Goal: Information Seeking & Learning: Learn about a topic

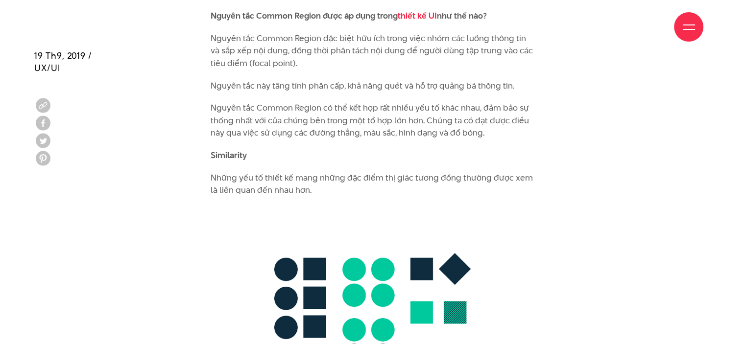
scroll to position [3769, 0]
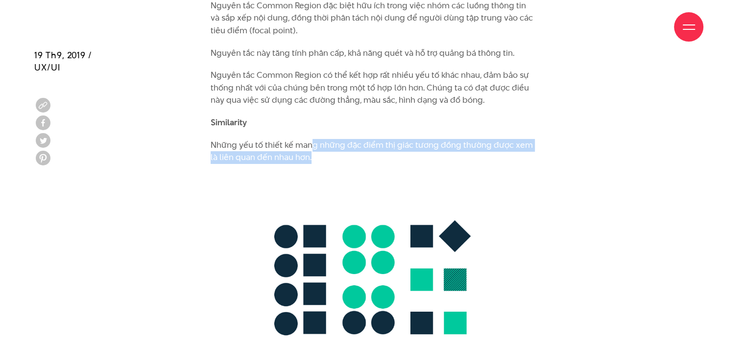
drag, startPoint x: 309, startPoint y: 129, endPoint x: 403, endPoint y: 147, distance: 95.7
click at [403, 147] on p "Những yếu tố thiết kế mang những đặc điểm thị giác tương đồng thường được xem l…" at bounding box center [372, 151] width 324 height 25
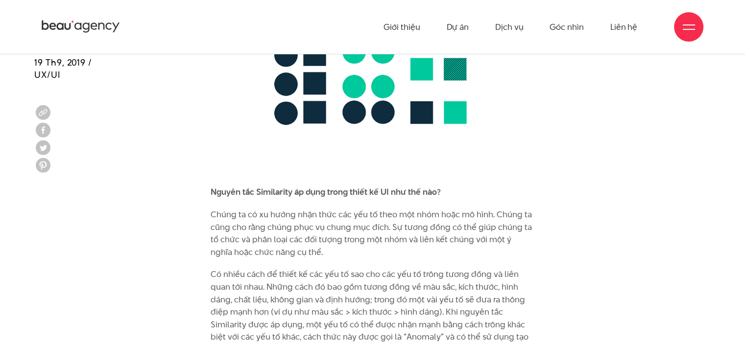
scroll to position [3965, 0]
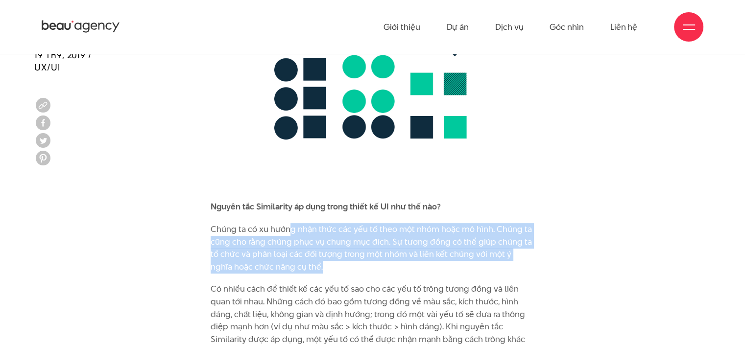
drag, startPoint x: 289, startPoint y: 218, endPoint x: 517, endPoint y: 248, distance: 230.1
click at [517, 248] on p "Chúng ta có xu hướng nhận thức các yếu tố theo một nhóm hoặc mô hình. Chúng ta …" at bounding box center [372, 248] width 324 height 50
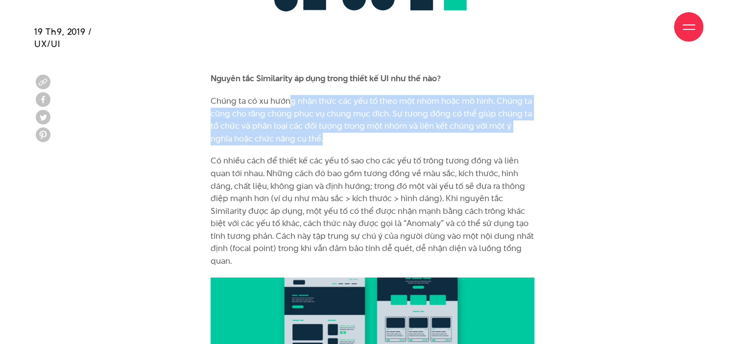
scroll to position [4161, 0]
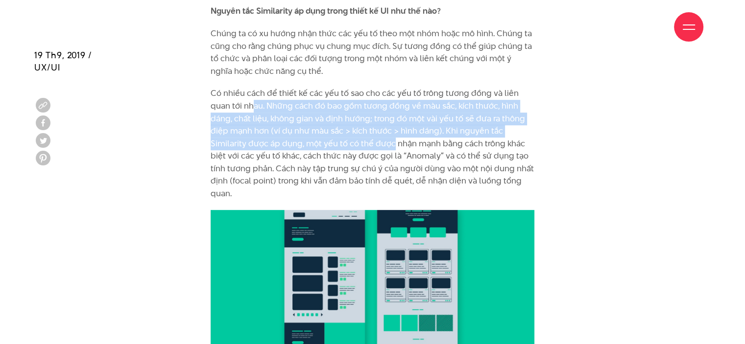
drag, startPoint x: 253, startPoint y: 91, endPoint x: 393, endPoint y: 125, distance: 144.0
click at [393, 125] on p "Có nhiều cách để thiết kế các yếu tố sao cho các yếu tố trông tương đồng và liê…" at bounding box center [372, 143] width 324 height 113
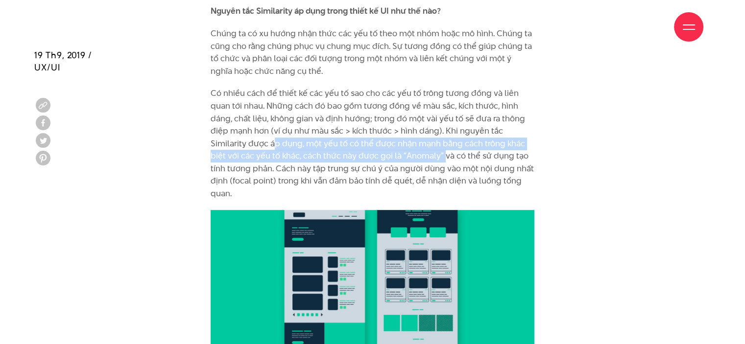
drag, startPoint x: 274, startPoint y: 132, endPoint x: 443, endPoint y: 144, distance: 168.9
click at [443, 144] on p "Có nhiều cách để thiết kế các yếu tố sao cho các yếu tố trông tương đồng và liê…" at bounding box center [372, 143] width 324 height 113
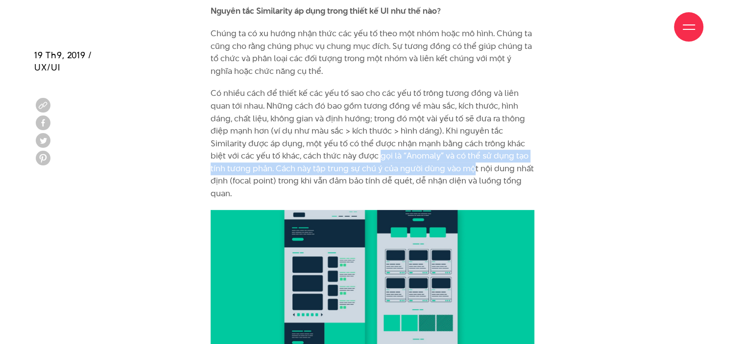
drag, startPoint x: 378, startPoint y: 145, endPoint x: 472, endPoint y: 157, distance: 94.3
click at [472, 157] on p "Có nhiều cách để thiết kế các yếu tố sao cho các yếu tố trông tương đồng và liê…" at bounding box center [372, 143] width 324 height 113
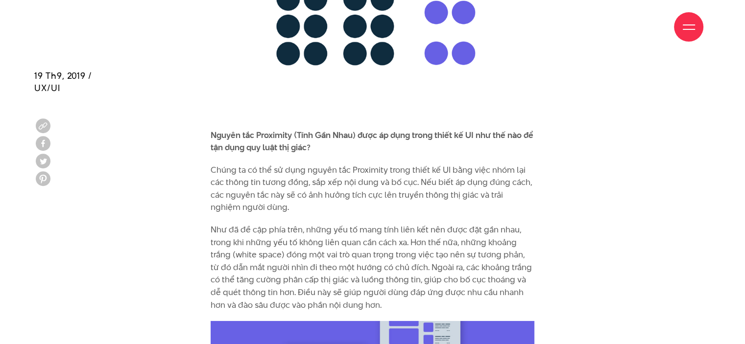
scroll to position [3217, 0]
